Goal: Transaction & Acquisition: Purchase product/service

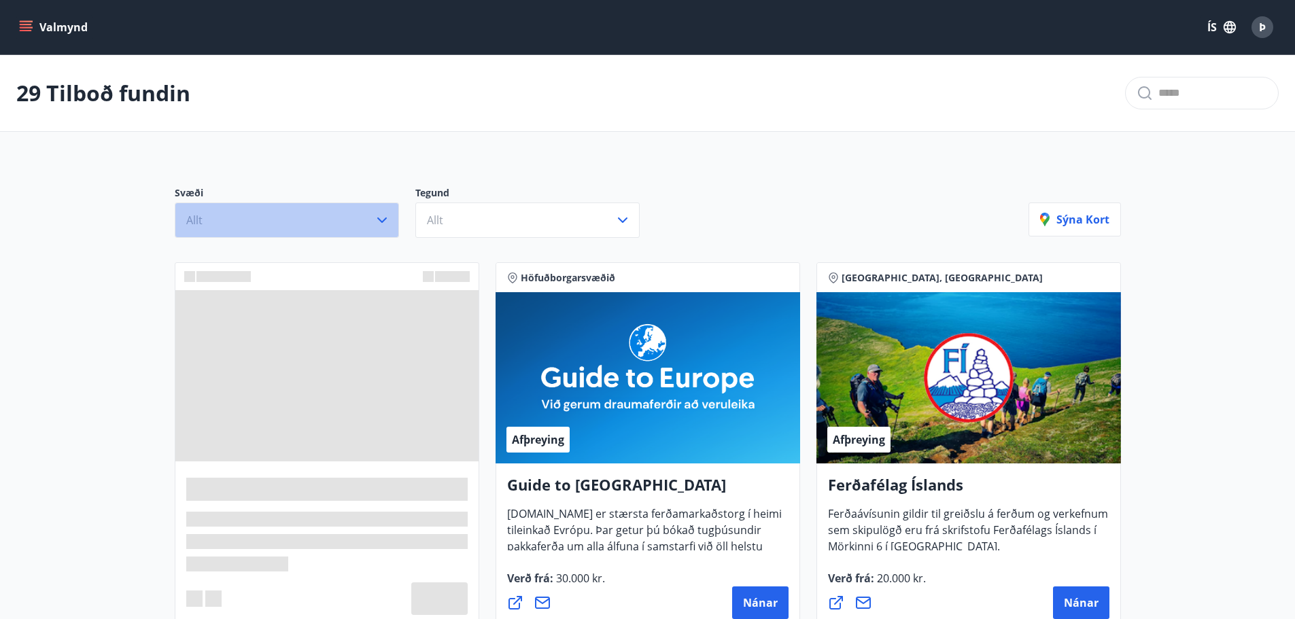
click at [382, 219] on icon "button" at bounding box center [382, 220] width 16 height 16
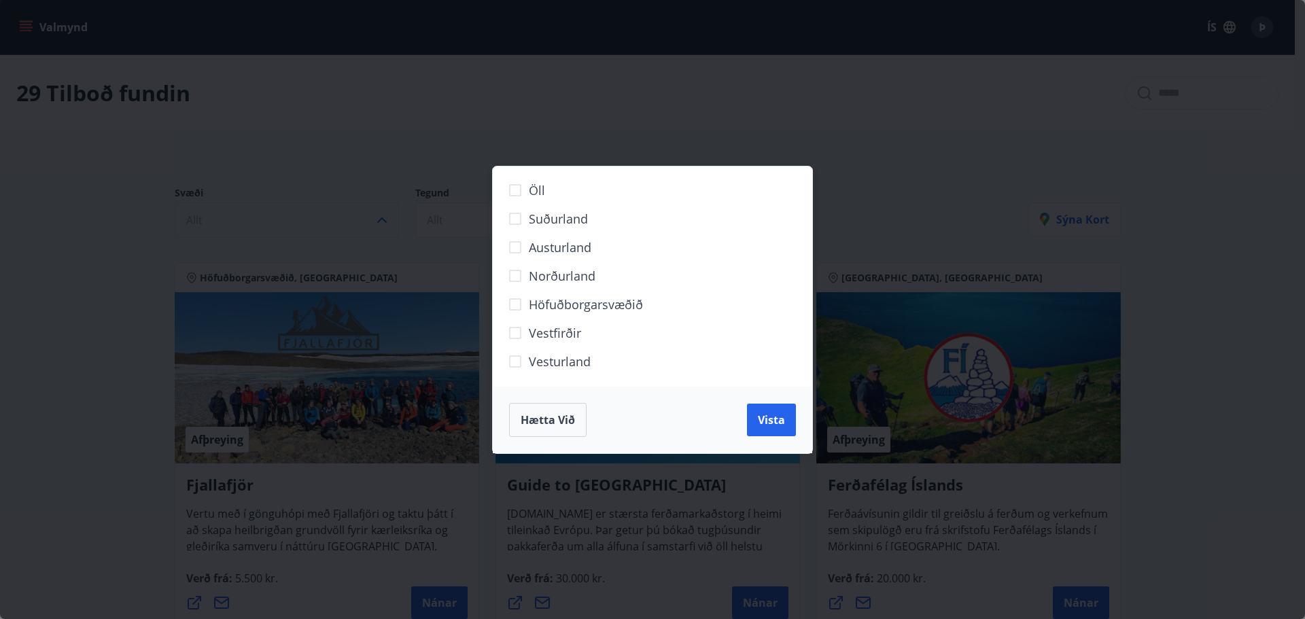
drag, startPoint x: 529, startPoint y: 427, endPoint x: 491, endPoint y: 433, distance: 37.9
click at [528, 427] on span "Hætta við" at bounding box center [548, 419] width 54 height 15
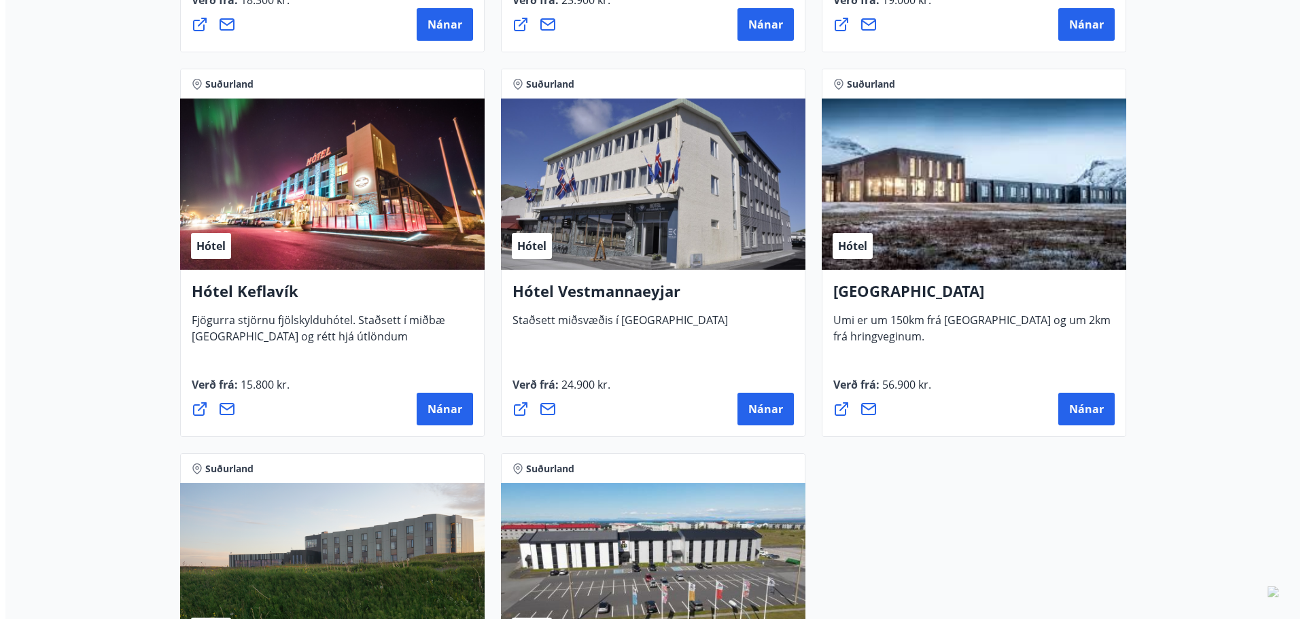
scroll to position [3398, 0]
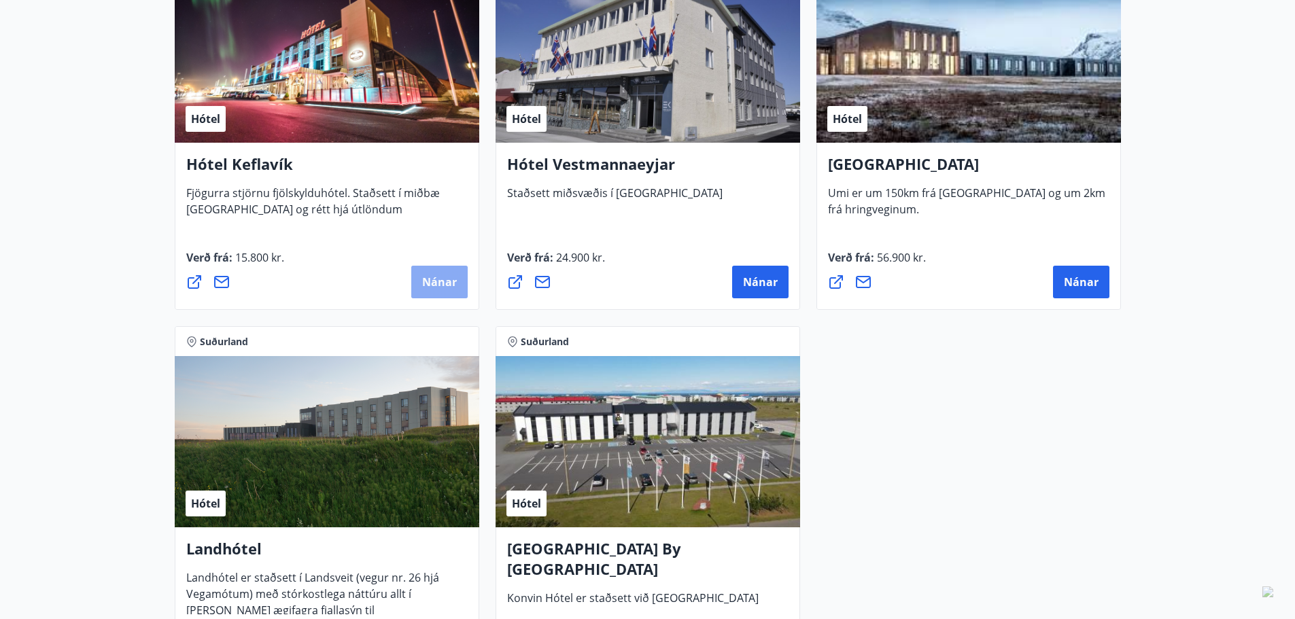
click at [436, 277] on span "Nánar" at bounding box center [439, 282] width 35 height 15
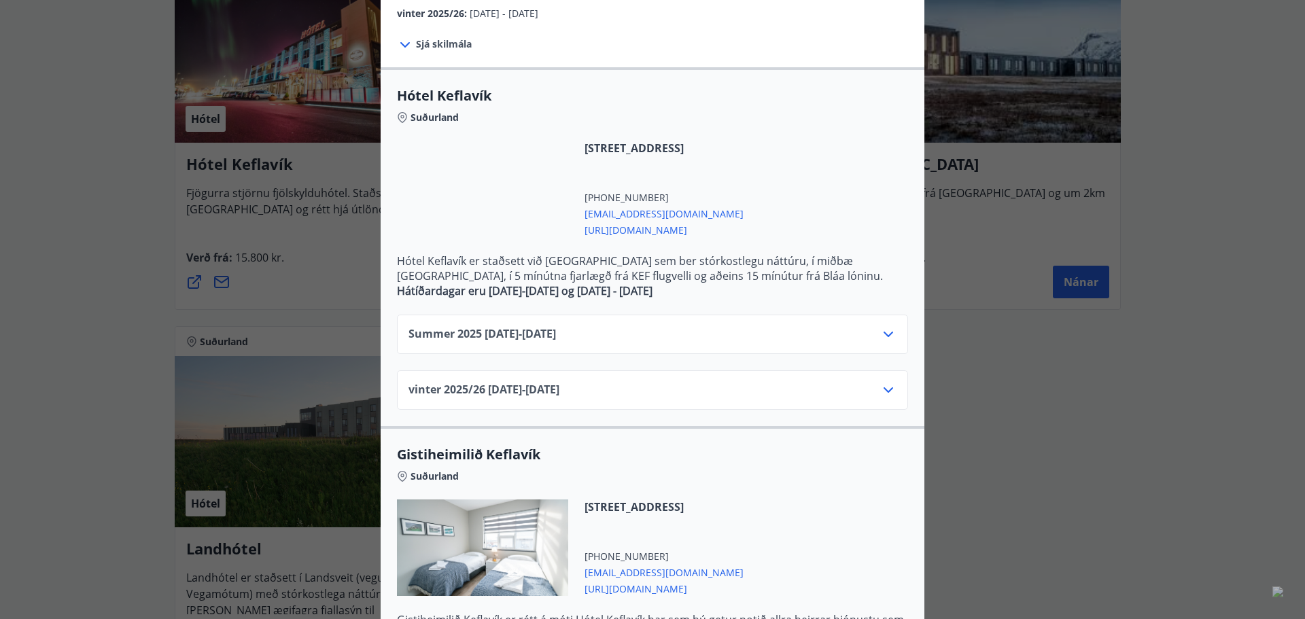
scroll to position [272, 0]
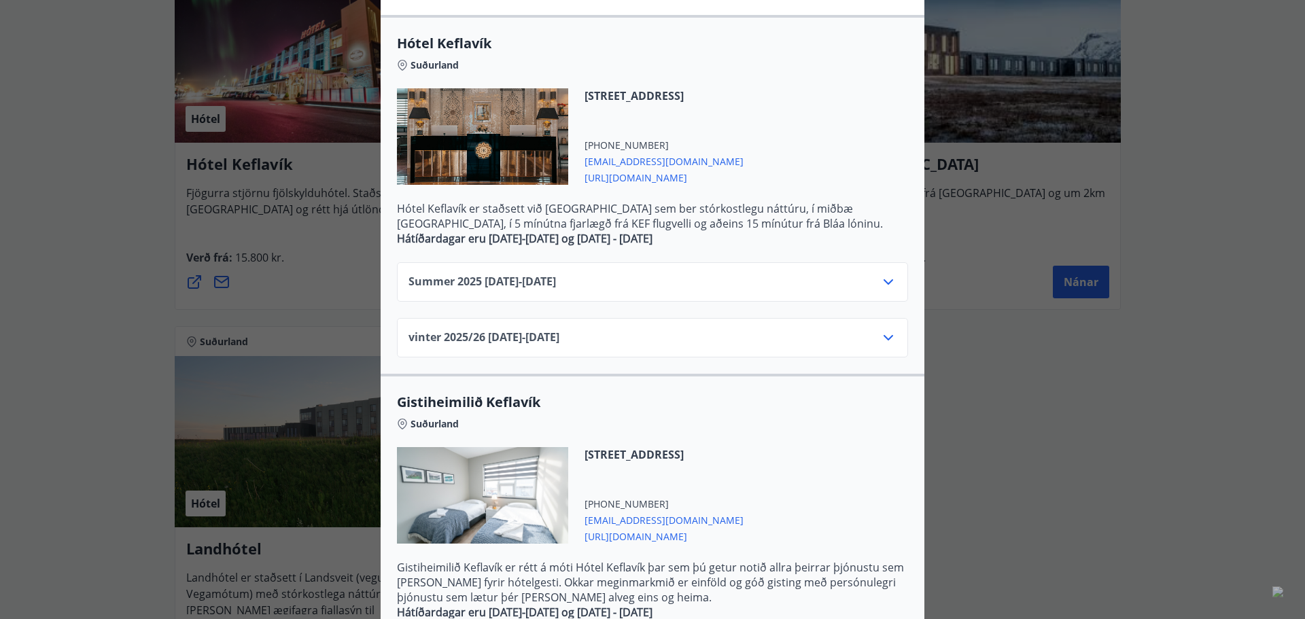
click at [882, 282] on icon at bounding box center [888, 282] width 16 height 16
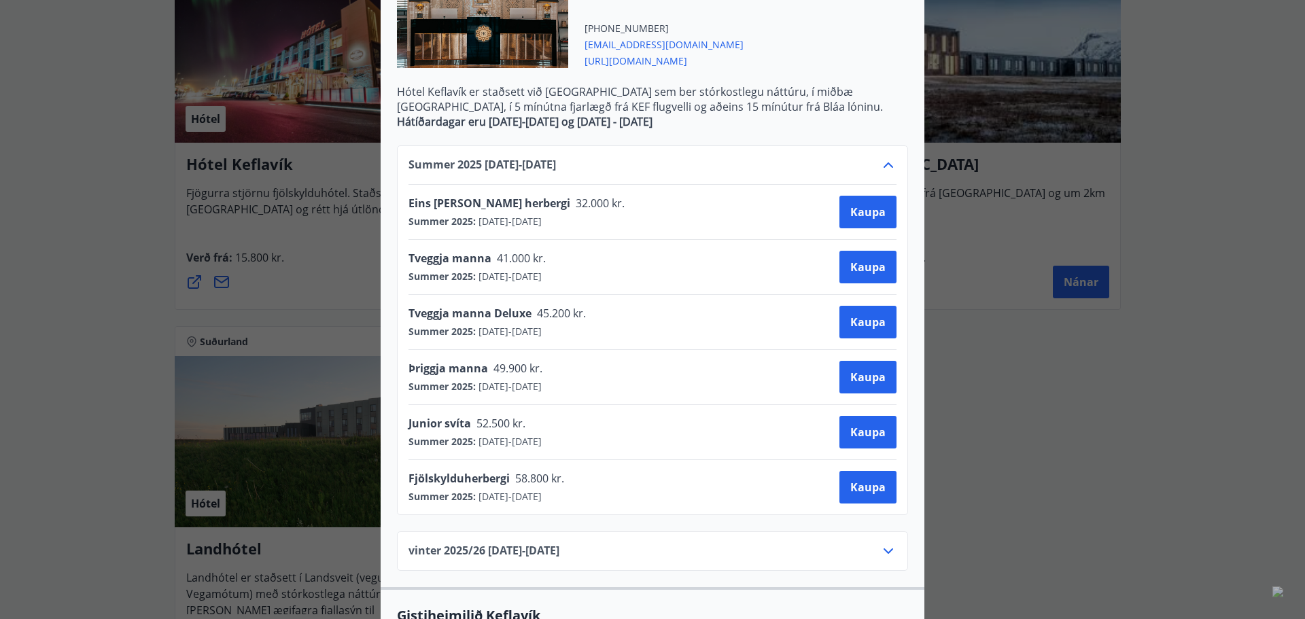
scroll to position [408, 0]
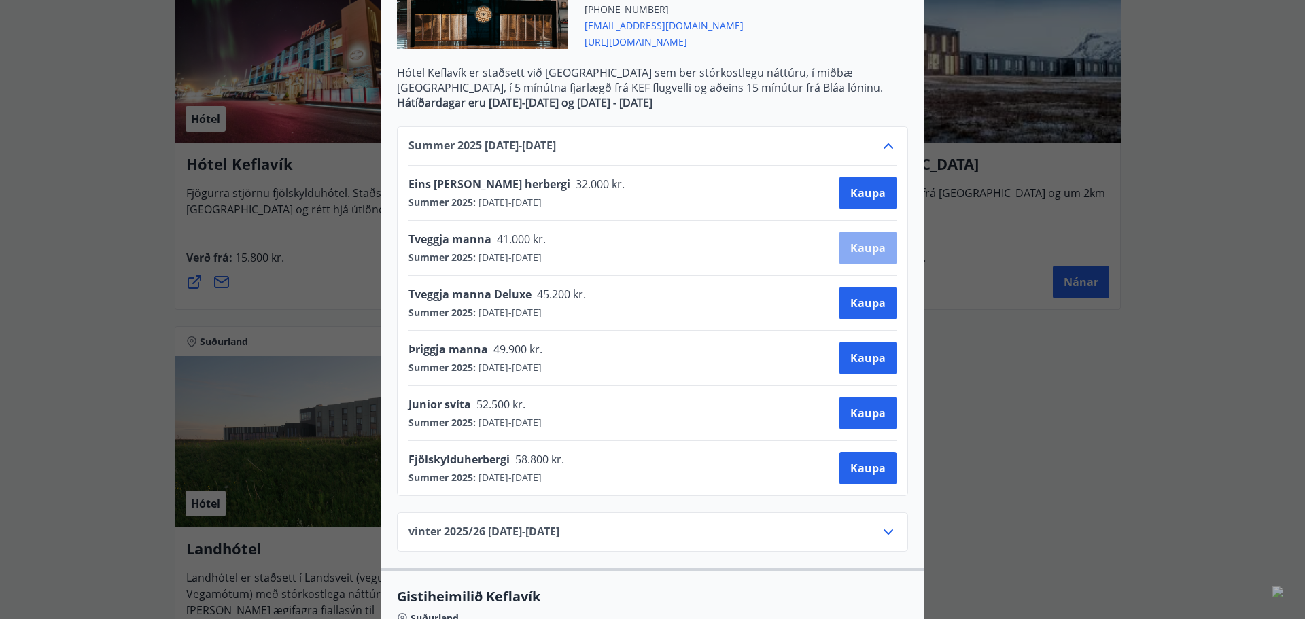
click at [857, 247] on span "Kaupa" at bounding box center [867, 248] width 35 height 15
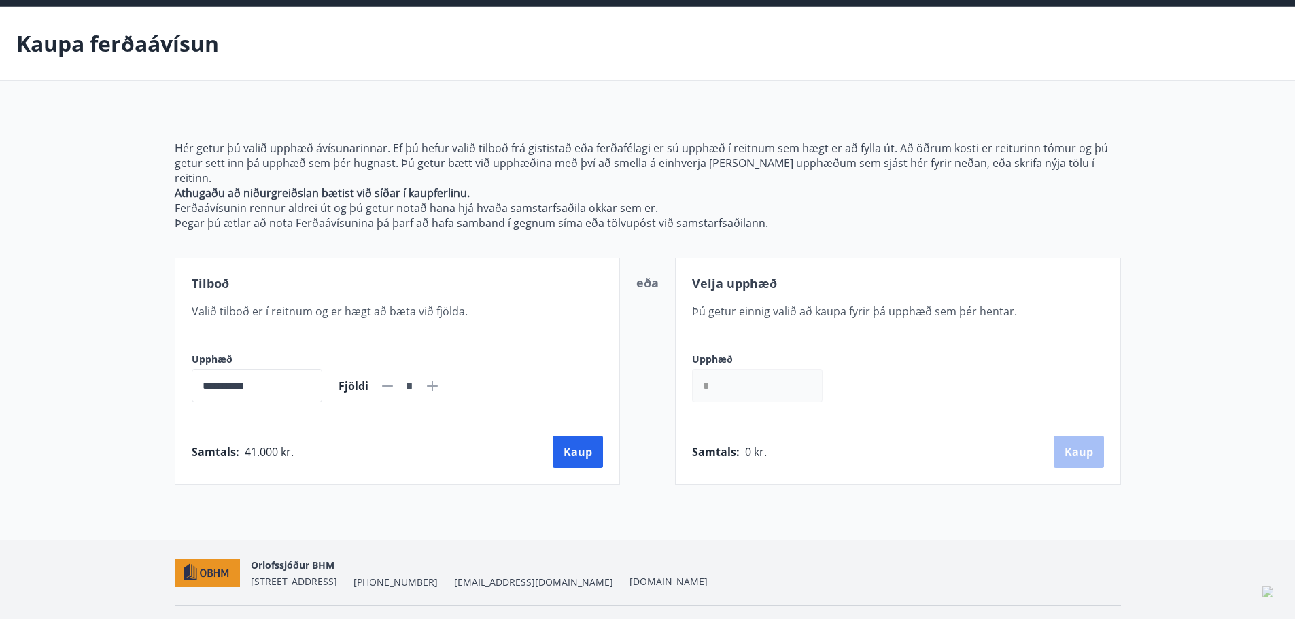
scroll to position [68, 0]
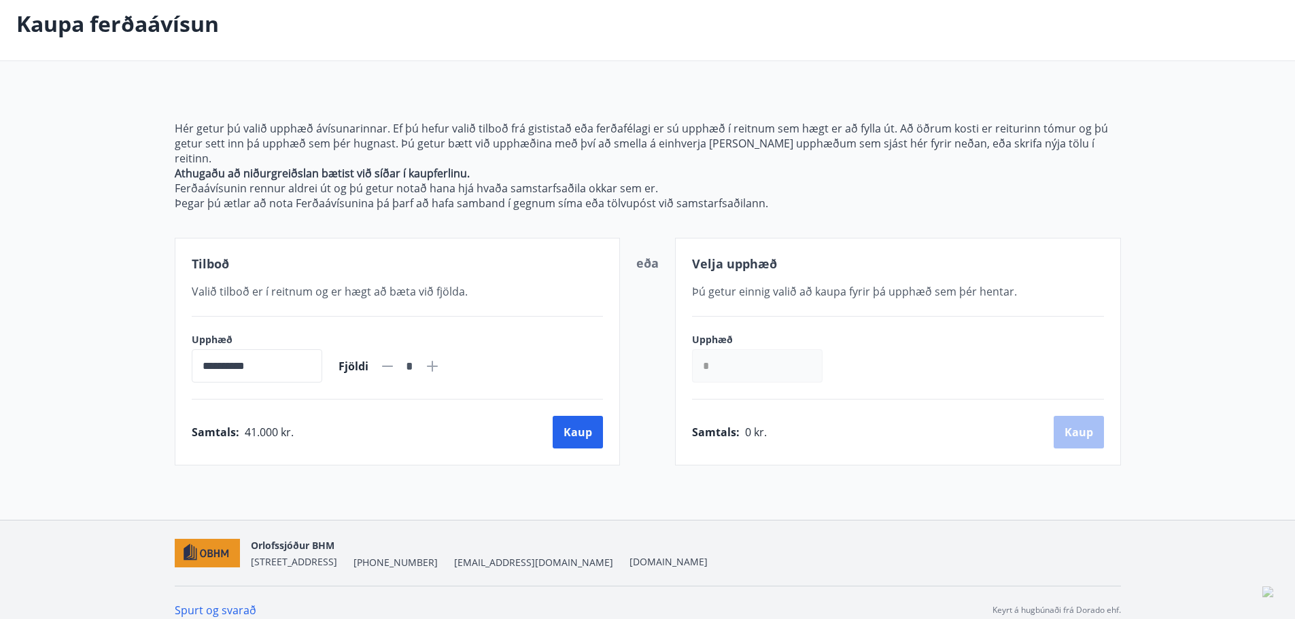
scroll to position [2, 0]
